Goal: Task Accomplishment & Management: Manage account settings

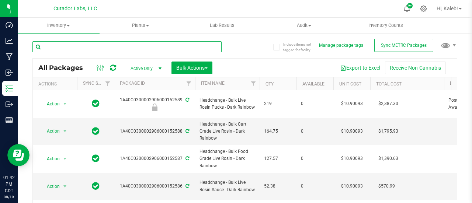
click at [63, 45] on input "text" at bounding box center [126, 46] width 189 height 11
type input "trop"
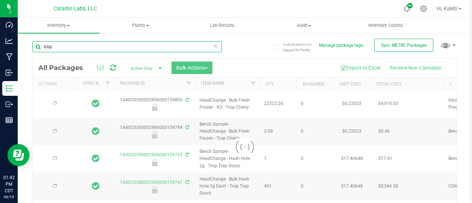
type input "[DATE]"
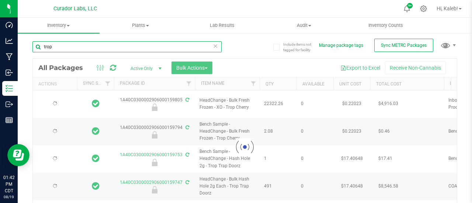
type input "[DATE]"
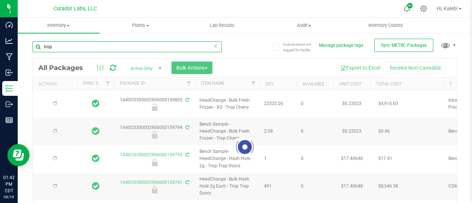
type input "[DATE]"
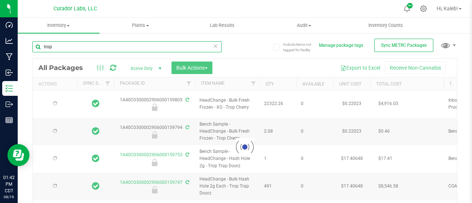
type input "[DATE]"
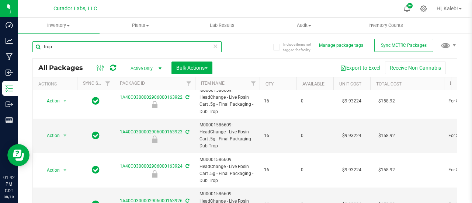
scroll to position [54, 0]
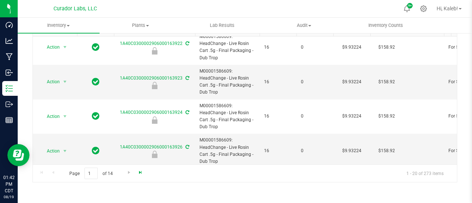
type input "trop"
click at [142, 170] on span "Go to the last page" at bounding box center [141, 173] width 6 height 6
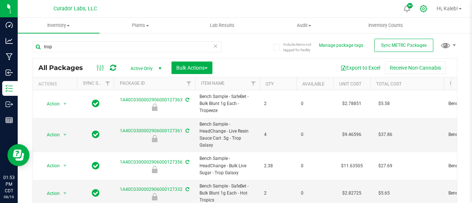
click at [421, 6] on icon at bounding box center [424, 9] width 8 height 8
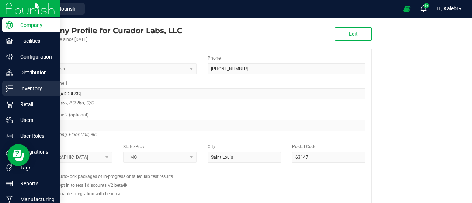
click at [15, 93] on p "Inventory" at bounding box center [35, 88] width 44 height 9
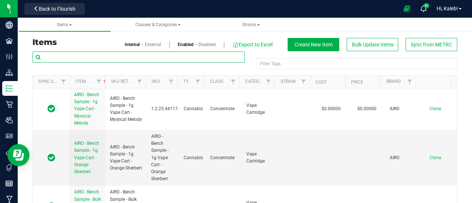
click at [113, 59] on input "text" at bounding box center [138, 57] width 212 height 11
paste input "HeadChange - Bulk Live Rosin - Trop Mama"
drag, startPoint x: 151, startPoint y: 63, endPoint x: 214, endPoint y: 68, distance: 62.9
click at [214, 68] on div "HeadChange - Bulk Live Rosin - Trop Mama" at bounding box center [138, 60] width 212 height 17
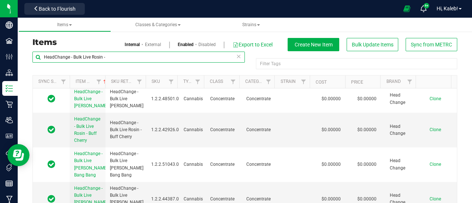
scroll to position [4586, 0]
type input "HeadChange - Bulk Live Rosin -"
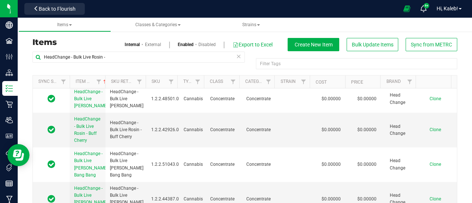
click at [430, 67] on span "Clone" at bounding box center [435, 64] width 11 height 5
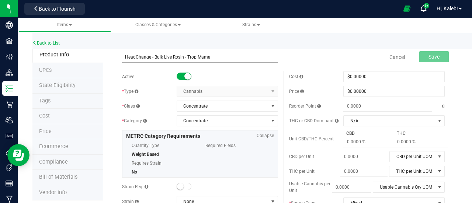
click at [125, 59] on input "HeadChange - Bulk Live Rosin - Trop Mama" at bounding box center [200, 57] width 156 height 11
type input "HeadChange - Bulk Live Rosin - Trop Mama"
click at [428, 58] on span "Save" at bounding box center [433, 57] width 11 height 6
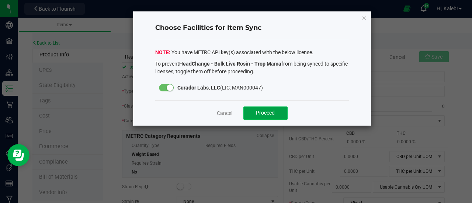
click at [274, 112] on span "Proceed" at bounding box center [265, 113] width 19 height 6
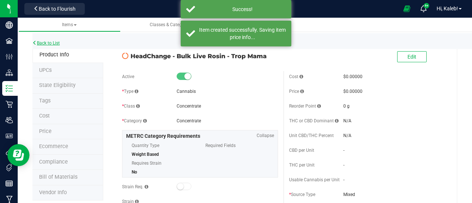
click at [57, 41] on link "Back to List" at bounding box center [45, 43] width 27 height 5
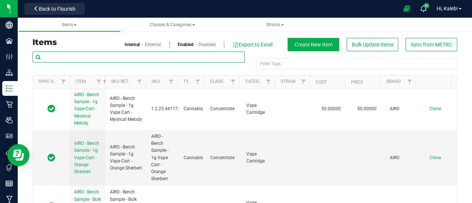
click at [81, 56] on input "text" at bounding box center [138, 57] width 212 height 11
paste input "Bench Sample - HeadChange - Bulk Live Rosin - Trop Mama"
drag, startPoint x: 138, startPoint y: 56, endPoint x: 231, endPoint y: 67, distance: 93.8
click at [231, 67] on div "Bench Sample - HeadChange - Bulk Live Rosin - Trop Mama" at bounding box center [138, 60] width 212 height 17
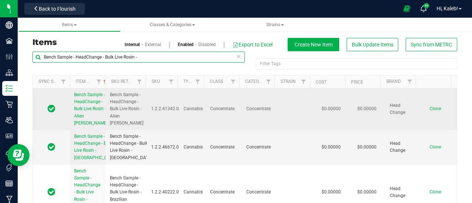
type input "Bench Sample - HeadChange - Bulk Live Rosin -"
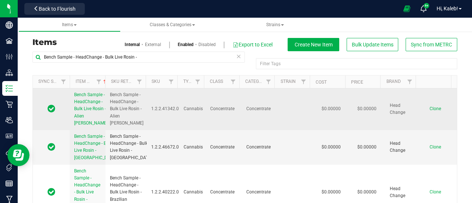
click at [430, 111] on span "Clone" at bounding box center [435, 108] width 11 height 5
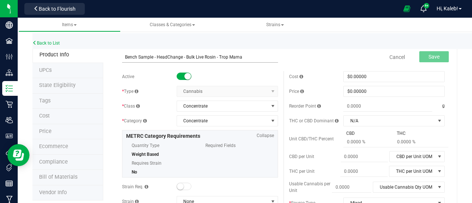
click at [124, 57] on input "Bench Sample - HeadChange - Bulk Live Rosin - Trop Mama" at bounding box center [200, 57] width 156 height 11
type input "Bench Sample - HeadChange - Bulk Live Rosin - Trop Mama"
click at [430, 58] on span "Save" at bounding box center [433, 57] width 11 height 6
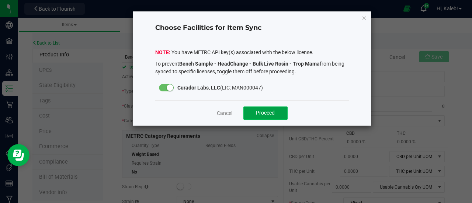
click at [282, 111] on button "Proceed" at bounding box center [265, 113] width 44 height 13
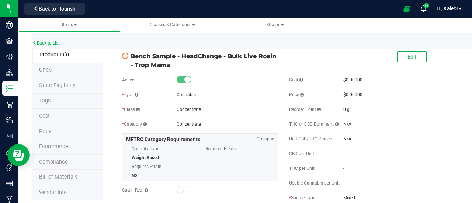
click at [52, 45] on link "Back to List" at bounding box center [45, 43] width 27 height 5
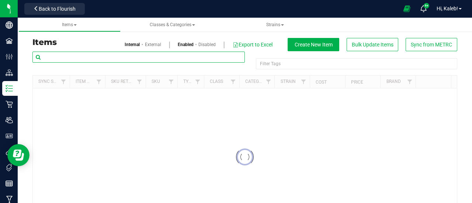
click at [111, 62] on input "text" at bounding box center [138, 57] width 212 height 11
click at [111, 61] on input "text" at bounding box center [138, 57] width 212 height 11
paste input "HeadChange - Bulk Cart Grade Live Rosin - Trop Mama"
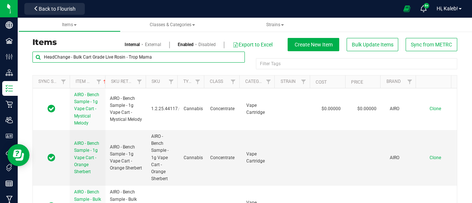
click at [223, 59] on div "Items Classes & Categories Strains Items Internal External Enabled Disabled Exp…" at bounding box center [245, 110] width 454 height 185
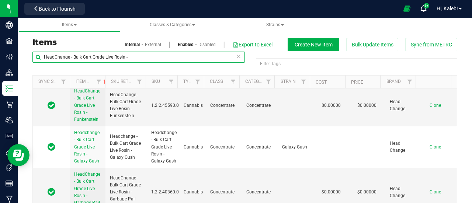
scroll to position [4959, 0]
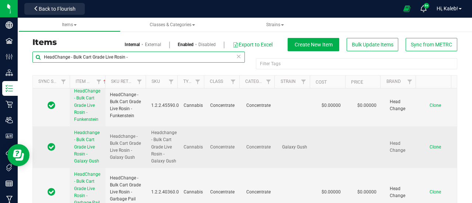
type input "HeadChange - Bulk Cart Grade Live Rosin -"
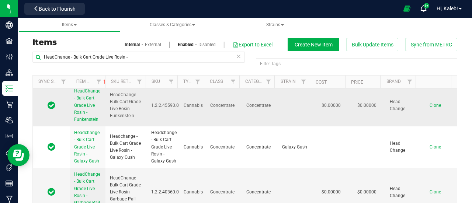
click at [430, 106] on span "Clone" at bounding box center [435, 105] width 11 height 5
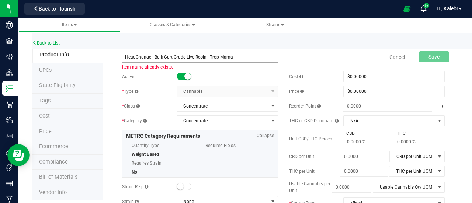
click at [125, 58] on input "HeadChange - Bulk Cart Grade Live Rosin - Trop Mama" at bounding box center [200, 57] width 156 height 11
type input "HeadChange - Bulk Cart Grade Live Rosin - Trop Mama"
click at [58, 43] on link "Back to List" at bounding box center [45, 43] width 27 height 5
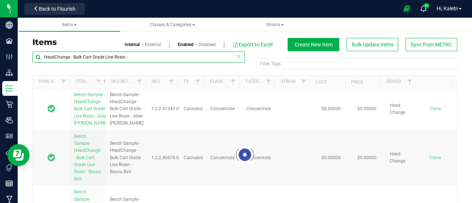
click at [22, 61] on div "Items Internal External Enabled Disabled Export to Excel Create New Item Bulk U…" at bounding box center [245, 131] width 454 height 220
paste input "Trop Mama"
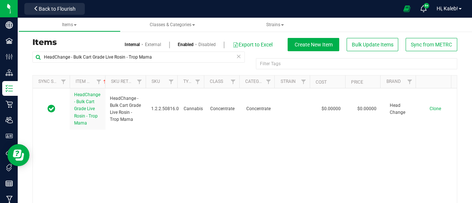
click at [171, 63] on div "HeadChange - Bulk Cart Grade Live Rosin - Trop Mama" at bounding box center [138, 60] width 212 height 17
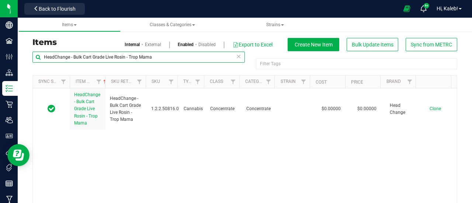
drag, startPoint x: 174, startPoint y: 58, endPoint x: 27, endPoint y: 52, distance: 147.2
click at [27, 52] on div "HeadChange - Bulk Cart Grade Live Rosin - Trop Mama Filter Tags Filter Tags Syn…" at bounding box center [245, 142] width 436 height 183
paste input "M00001405992: HeadChange - Live Rosin 3.5g - Final Packaging"
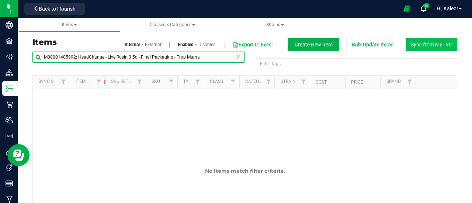
type input "M00001405992: HeadChange - Live Rosin 3.5g - Final Packaging - Trop Mama"
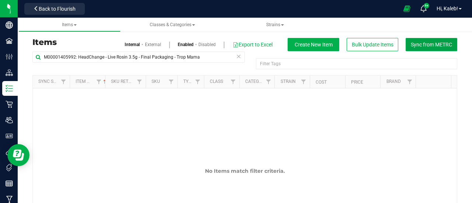
click at [431, 49] on button "Sync from METRC" at bounding box center [432, 44] width 52 height 13
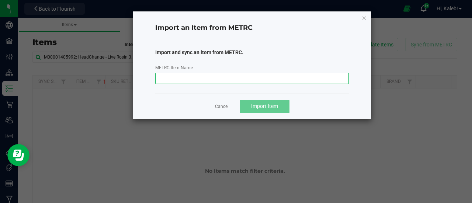
click at [288, 76] on input "METRC Item Name" at bounding box center [252, 78] width 194 height 11
paste input "M00001405992: HeadChange - Live Rosin 3.5g - Final Packaging - Trop Mama"
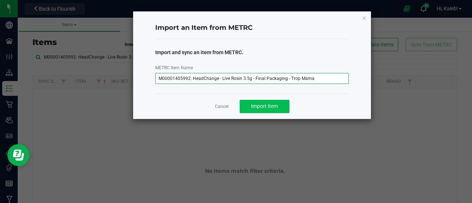
type input "M00001405992: HeadChange - Live Rosin 3.5g - Final Packaging - Trop Mama"
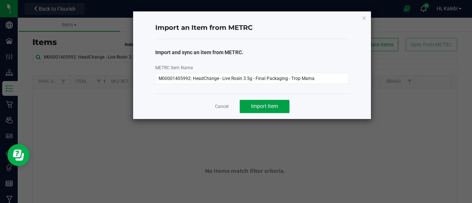
click at [266, 105] on span "Import Item" at bounding box center [264, 106] width 27 height 6
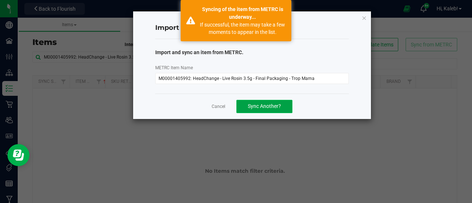
click at [278, 106] on span "Sync Another?" at bounding box center [264, 106] width 33 height 6
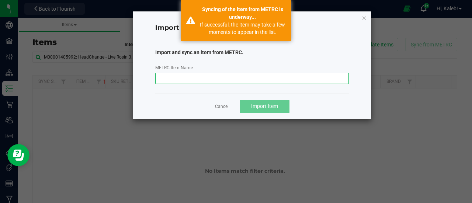
click at [276, 79] on input "METRC Item Name" at bounding box center [252, 78] width 194 height 11
paste input "M00001473161: HeadChange - Live Rosin 1g - Final Packaging - Trop Mama"
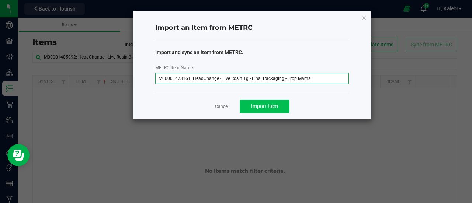
type input "M00001473161: HeadChange - Live Rosin 1g - Final Packaging - Trop Mama"
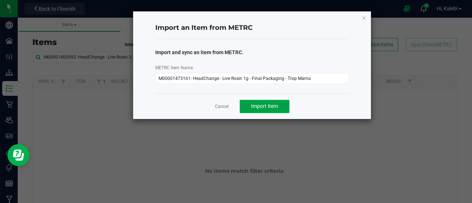
click at [281, 102] on button "Import Item" at bounding box center [265, 106] width 50 height 13
click at [268, 101] on button "Sync Another?" at bounding box center [264, 106] width 56 height 13
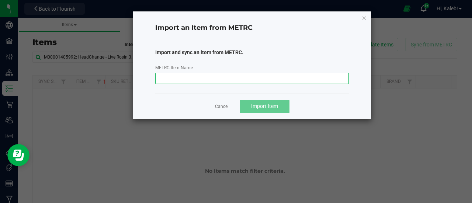
click at [275, 75] on input "METRC Item Name" at bounding box center [252, 78] width 194 height 11
paste input "M00001488989: HeadChange - Live Rosin Cart .5g - Final Packaging - Trop Mama"
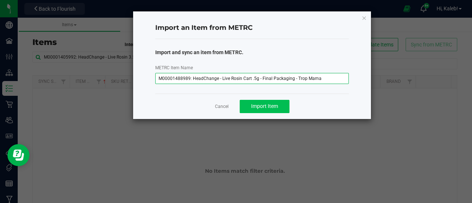
type input "M00001488989: HeadChange - Live Rosin Cart .5g - Final Packaging - Trop Mama"
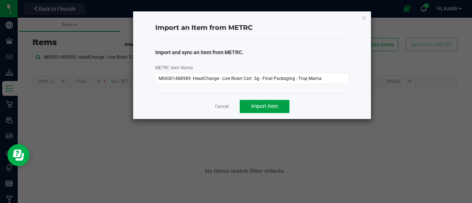
click at [271, 103] on span "Import Item" at bounding box center [264, 106] width 27 height 6
click at [364, 20] on icon "button" at bounding box center [364, 17] width 5 height 9
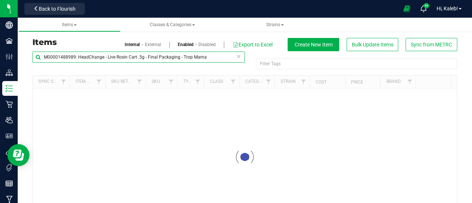
click at [167, 58] on input "M00001488989: HeadChange - Live Rosin Cart .5g - Final Packaging - Trop Mama" at bounding box center [138, 57] width 212 height 11
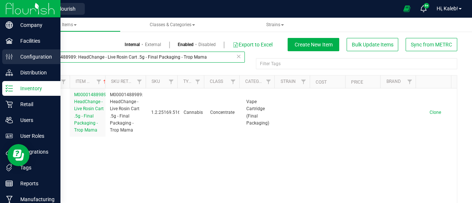
drag, startPoint x: 207, startPoint y: 59, endPoint x: 0, endPoint y: 62, distance: 206.9
click at [0, 62] on div "Company Facilities Configuration Distribution Inventory Retail Users User Roles…" at bounding box center [236, 101] width 472 height 203
paste input "HeadChange - Bulk Live Rosin 3.5g Each"
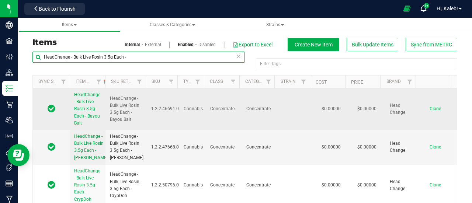
type input "HeadChange - Bulk Live Rosin 3.5g Each -"
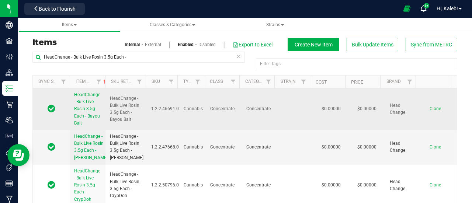
click at [430, 109] on span "Clone" at bounding box center [435, 108] width 11 height 5
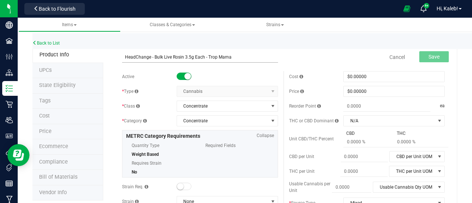
click at [123, 57] on input "HeadChange - Bulk Live Rosin 3.5g Each - Trop Mama" at bounding box center [200, 57] width 156 height 11
type input "HeadChange - Bulk Live Rosin 3.5g Each - Trop Mama"
click at [434, 51] on button "Save" at bounding box center [433, 56] width 29 height 11
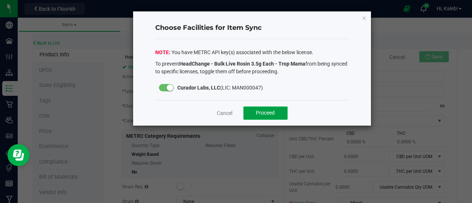
click at [274, 107] on button "Proceed" at bounding box center [265, 113] width 44 height 13
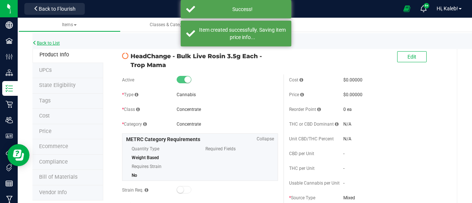
click at [55, 41] on link "Back to List" at bounding box center [45, 43] width 27 height 5
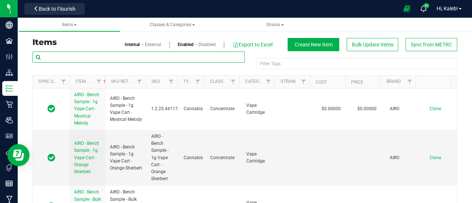
click at [97, 55] on input "text" at bounding box center [138, 57] width 212 height 11
paste input "HeadChange - Bulk Live Rosin Cart .5g Each - Trop Mama"
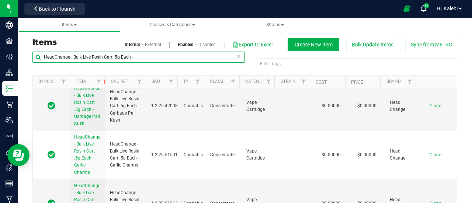
scroll to position [1570, 0]
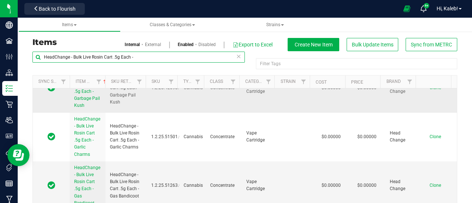
type input "HeadChange - Bulk Live Rosin Cart .5g Each -"
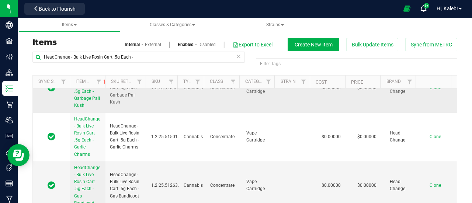
click at [430, 90] on span "Clone" at bounding box center [435, 87] width 11 height 5
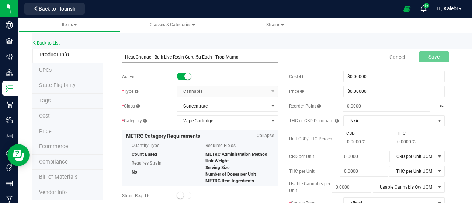
click at [126, 56] on input "HeadChange - Bulk Live Rosin Cart .5g Each - Trop Mama" at bounding box center [200, 57] width 156 height 11
type input "HeadChange - Bulk Live Rosin Cart .5g Each - Trop Mama"
click at [60, 43] on link "Back to List" at bounding box center [45, 43] width 27 height 5
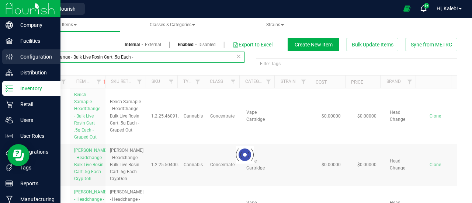
drag, startPoint x: 31, startPoint y: 56, endPoint x: 0, endPoint y: 54, distance: 30.3
click at [0, 54] on div "Company Facilities Configuration Distribution Inventory Retail Users User Roles…" at bounding box center [236, 101] width 472 height 203
paste input "Trop Mama"
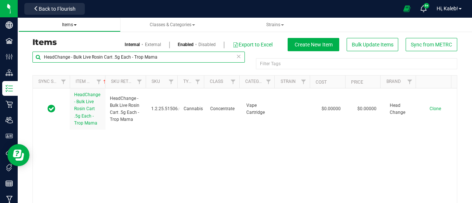
drag, startPoint x: 169, startPoint y: 61, endPoint x: 22, endPoint y: 29, distance: 150.4
click at [22, 29] on admin-inventory "Items Classes & Categories Strains Items Internal External Enabled Disabled Exp…" at bounding box center [245, 130] width 454 height 224
paste input "1"
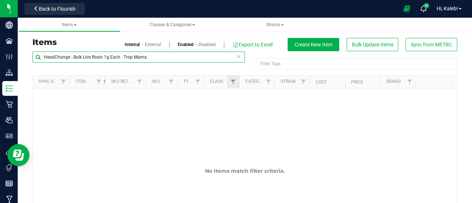
drag, startPoint x: 122, startPoint y: 56, endPoint x: 233, endPoint y: 76, distance: 112.4
click at [233, 76] on div "HeadChange - Bulk Live Rosin 1g Each - Trop Mama Filter Tags Filter Tags Sync S…" at bounding box center [244, 142] width 425 height 183
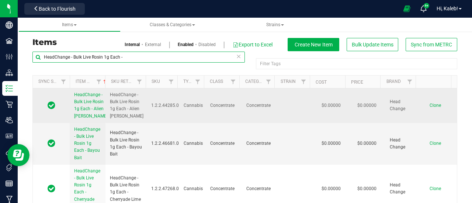
type input "HeadChange - Bulk Live Rosin 1g Each -"
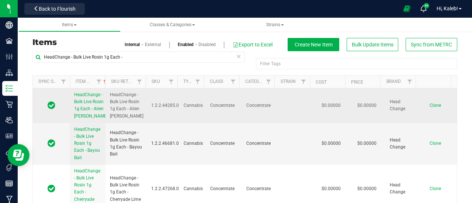
click at [430, 107] on span "Clone" at bounding box center [435, 105] width 11 height 5
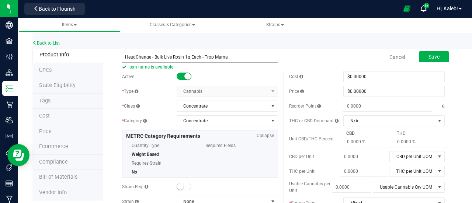
click at [126, 59] on input "HeadChange - Bulk Live Rosin 1g Each - Trop Mama" at bounding box center [200, 57] width 156 height 11
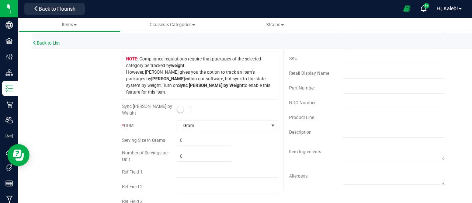
scroll to position [207, 0]
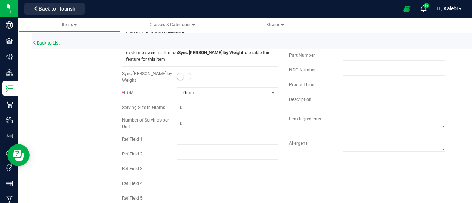
type input "HeadChange - Bulk Live Rosin 1g Each - Trop Mama"
click at [182, 73] on span at bounding box center [184, 76] width 15 height 7
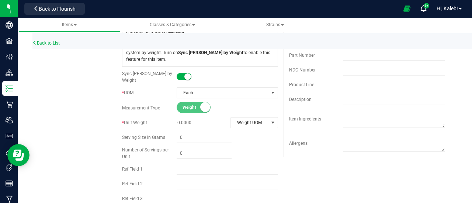
click at [191, 118] on span at bounding box center [201, 123] width 55 height 11
type input "1"
type input "1.0000"
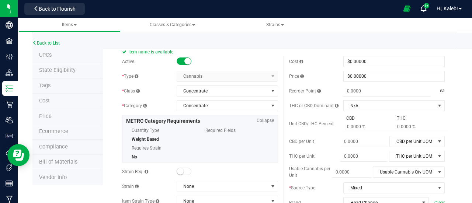
scroll to position [0, 0]
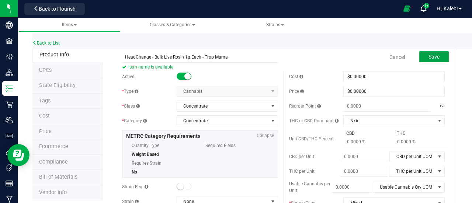
click at [434, 55] on button "Save" at bounding box center [433, 56] width 29 height 11
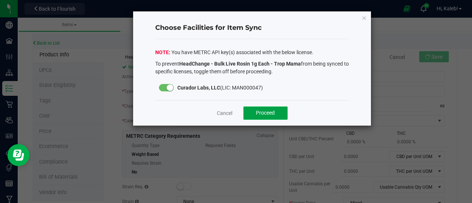
click at [276, 117] on button "Proceed" at bounding box center [265, 113] width 44 height 13
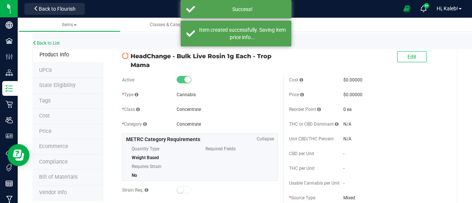
drag, startPoint x: 252, startPoint y: 56, endPoint x: 254, endPoint y: 62, distance: 5.7
click at [254, 62] on span "HeadChange - Bulk Live Rosin 1g Each - Trop Mama" at bounding box center [204, 61] width 147 height 18
copy span "- Trop Mama"
click at [55, 42] on link "Back to List" at bounding box center [45, 43] width 27 height 5
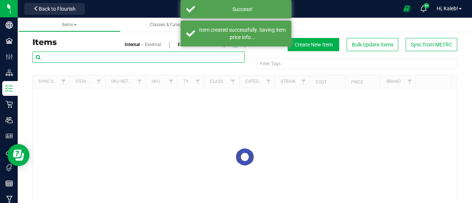
click at [72, 55] on input "text" at bounding box center [138, 57] width 212 height 11
paste input "- Trop Mama"
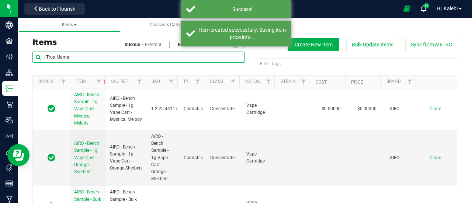
type input "- Trop Mama"
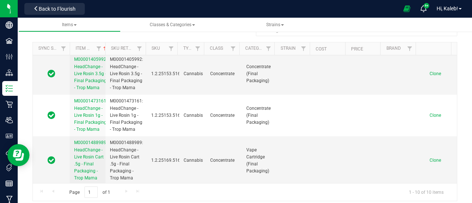
scroll to position [38, 0]
